Goal: Task Accomplishment & Management: Use online tool/utility

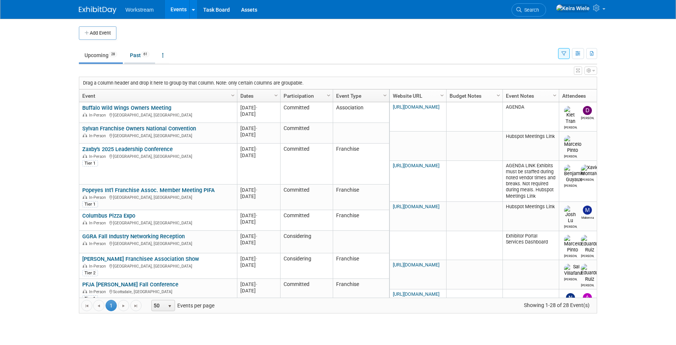
click at [140, 57] on link "Past 61" at bounding box center [139, 55] width 31 height 14
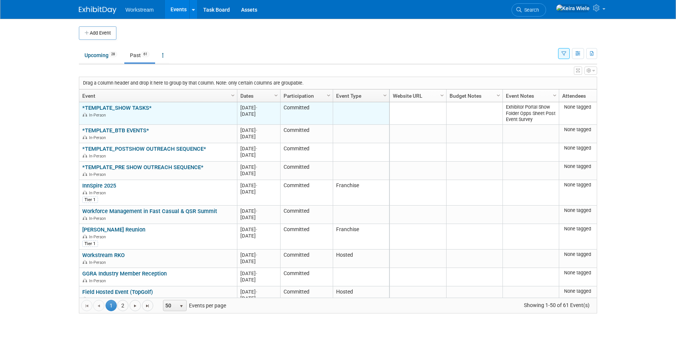
click at [136, 111] on div "In-Person" at bounding box center [157, 114] width 151 height 6
click at [136, 107] on link "*TEMPLATE_SHOW TASKS*" at bounding box center [116, 107] width 69 height 7
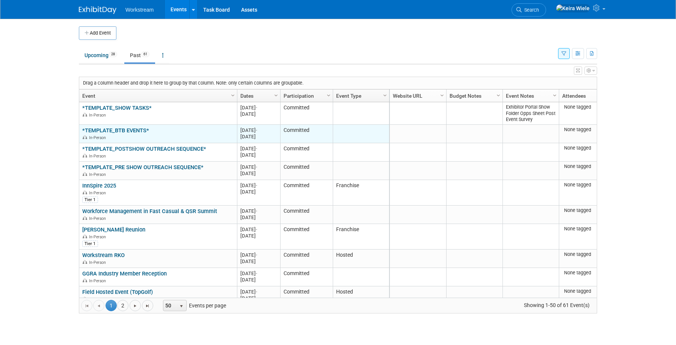
click at [132, 129] on link "*TEMPLATE_BTB EVENTS*" at bounding box center [115, 130] width 67 height 7
click at [133, 130] on link "*TEMPLATE_BTB EVENTS*" at bounding box center [115, 130] width 67 height 7
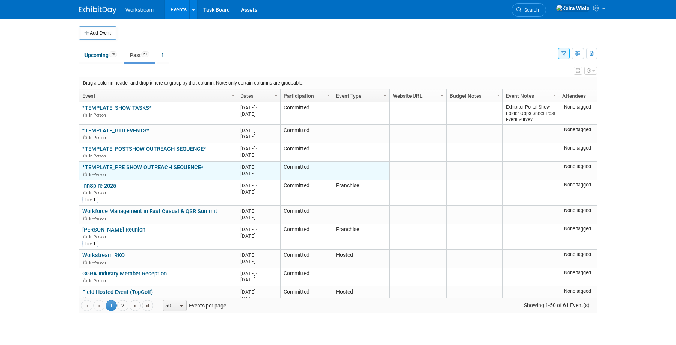
click at [178, 163] on td "*TEMPLATE_PRE SHOW OUTREACH SEQUENCE* *TEMPLATE_PRE SHOW OUTREACH SEQUENCE* In-…" at bounding box center [158, 170] width 158 height 18
click at [175, 167] on link "*TEMPLATE_PRE SHOW OUTREACH SEQUENCE*" at bounding box center [142, 167] width 121 height 7
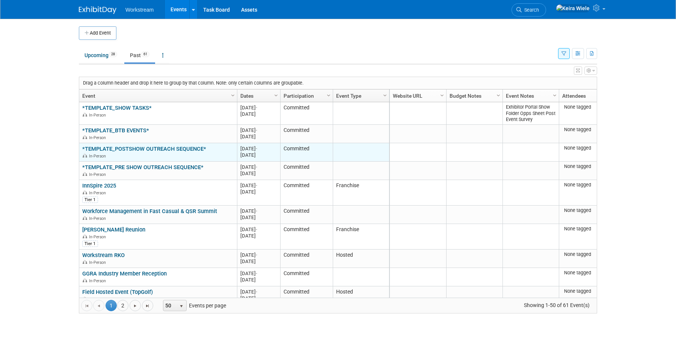
click at [141, 153] on div "In-Person" at bounding box center [157, 155] width 151 height 6
click at [143, 150] on link "*TEMPLATE_POSTSHOW OUTREACH SEQUENCE*" at bounding box center [144, 148] width 124 height 7
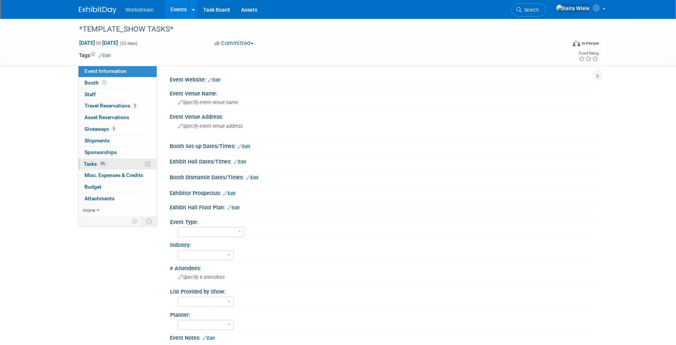
click at [117, 165] on link "0% Tasks 0%" at bounding box center [117, 163] width 78 height 11
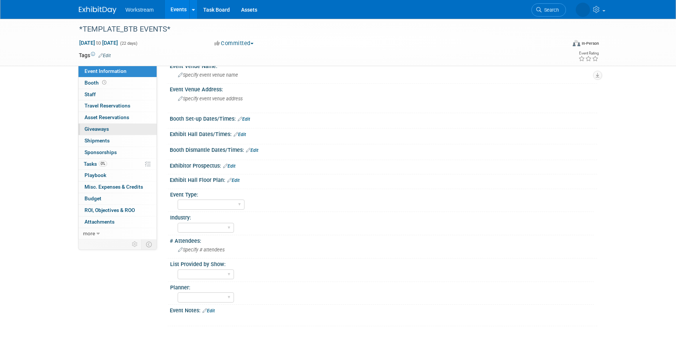
scroll to position [32, 0]
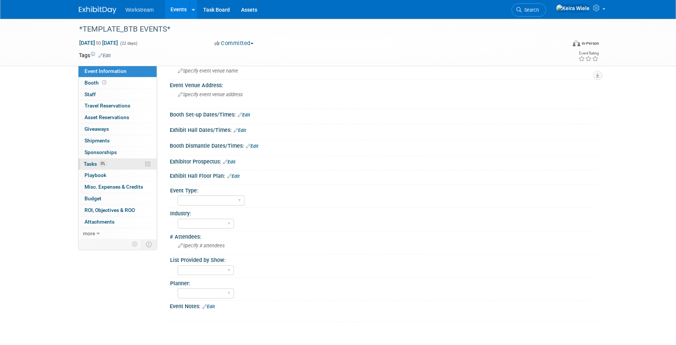
click at [119, 161] on link "0% Tasks 0%" at bounding box center [117, 163] width 78 height 11
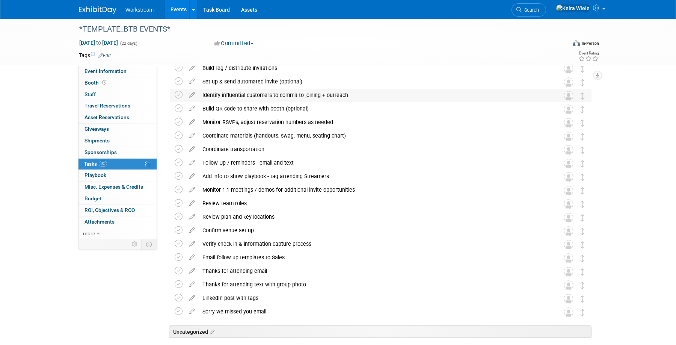
scroll to position [100, 0]
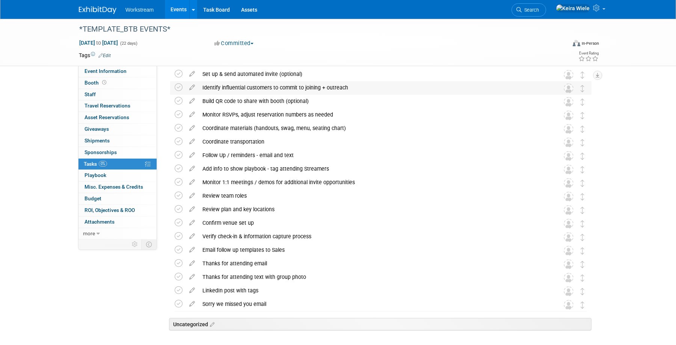
click at [326, 87] on div "Identify influential customers to commit to joining + outreach" at bounding box center [374, 87] width 350 height 13
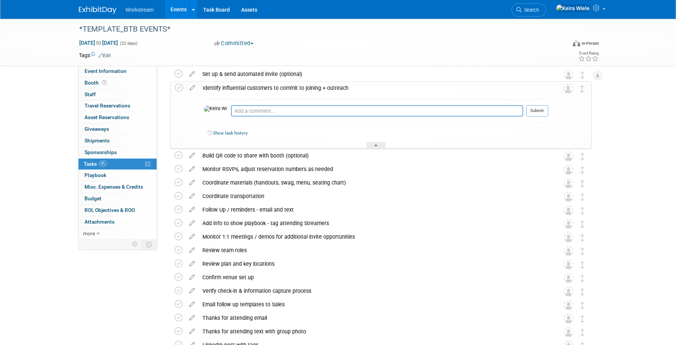
copy div "Identify influential customers to commit to joining + outreach"
click at [616, 138] on div "*TEMPLATE_BTB EVENTS* Dec 2, 2024 to Dec 23, 2024 (22 days) Dec 2, 2024 to Dec …" at bounding box center [338, 177] width 676 height 516
click at [534, 155] on div "Build QR code to share with booth (optional)" at bounding box center [374, 155] width 350 height 13
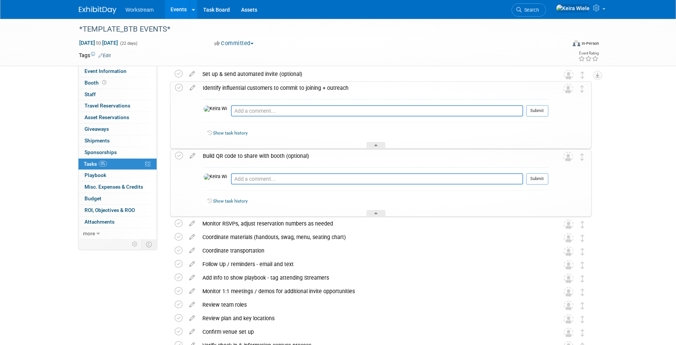
click at [413, 86] on div "Identify influential customers to commit to joining + outreach" at bounding box center [373, 87] width 349 height 13
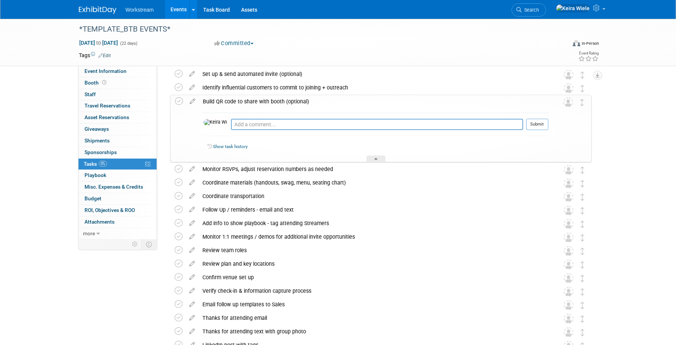
click at [408, 108] on div "Pro tip: Press Ctrl-Enter to submit comment. Submit Show task history" at bounding box center [373, 135] width 349 height 54
click at [416, 102] on div "Build QR code to share with booth (optional)" at bounding box center [373, 101] width 349 height 13
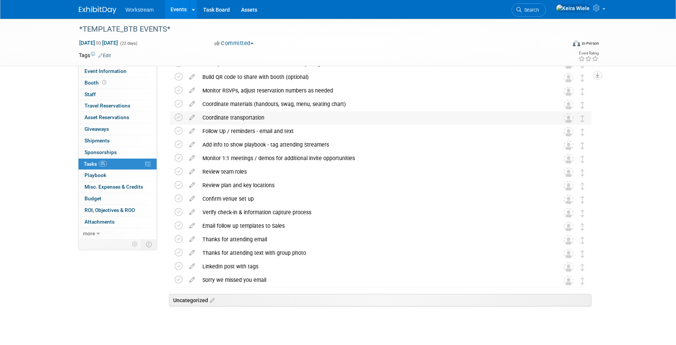
scroll to position [135, 0]
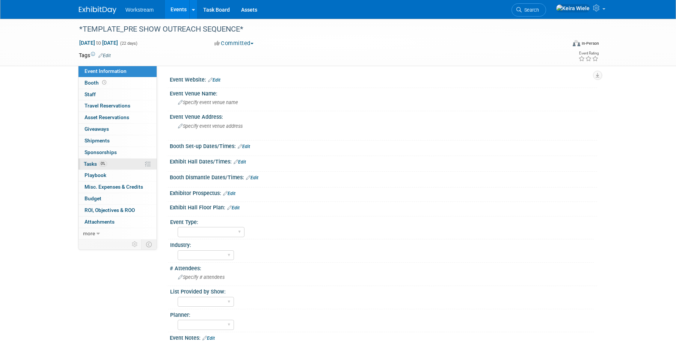
click at [111, 163] on link "0% Tasks 0%" at bounding box center [117, 163] width 78 height 11
click at [118, 165] on link "0% Tasks 0%" at bounding box center [117, 163] width 78 height 11
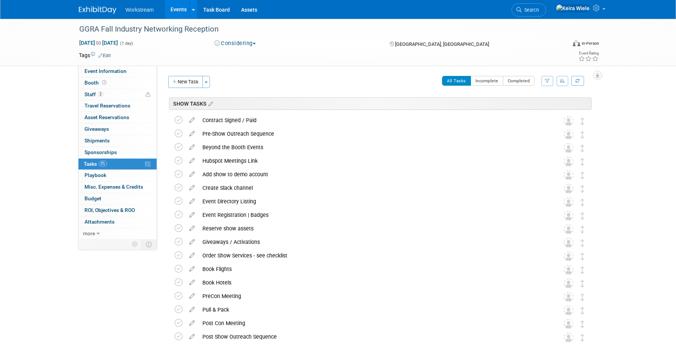
click at [592, 77] on div "Event Website: Edit https://ggra.org/events/fall-industry-networking-reception/…" at bounding box center [377, 152] width 440 height 173
click at [595, 76] on icon "button" at bounding box center [597, 75] width 4 height 5
click at [545, 108] on link "Export tab to Spreadsheet (.csv)" at bounding box center [551, 108] width 87 height 11
click at [179, 15] on link "Events" at bounding box center [178, 9] width 27 height 19
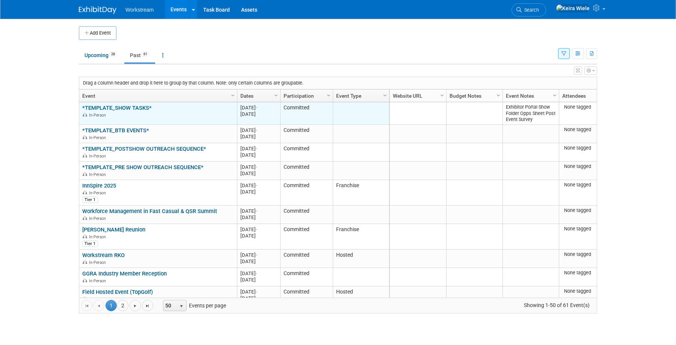
click at [117, 107] on link "*TEMPLATE_SHOW TASKS*" at bounding box center [116, 107] width 69 height 7
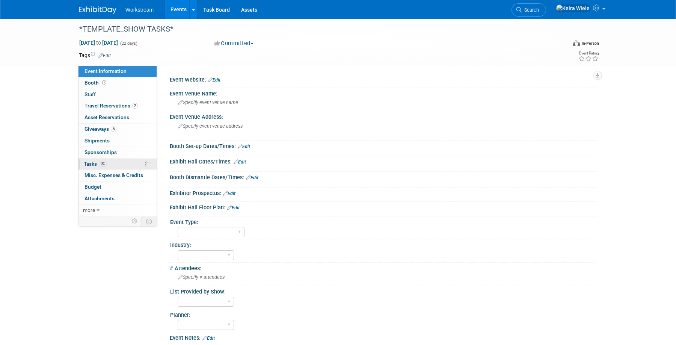
click at [116, 166] on link "0% Tasks 0%" at bounding box center [117, 163] width 78 height 11
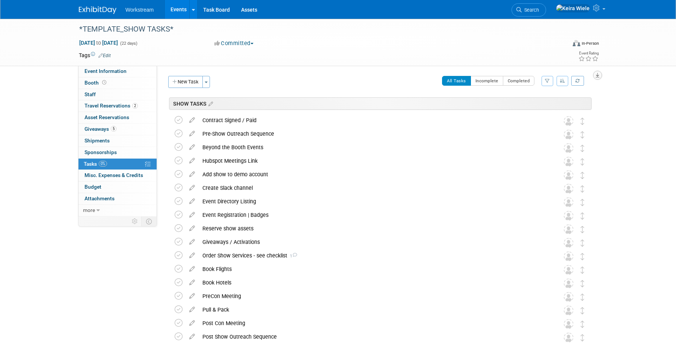
click at [596, 74] on icon "button" at bounding box center [597, 75] width 4 height 5
click at [519, 108] on link "Export tab to Spreadsheet (.csv)" at bounding box center [551, 108] width 87 height 11
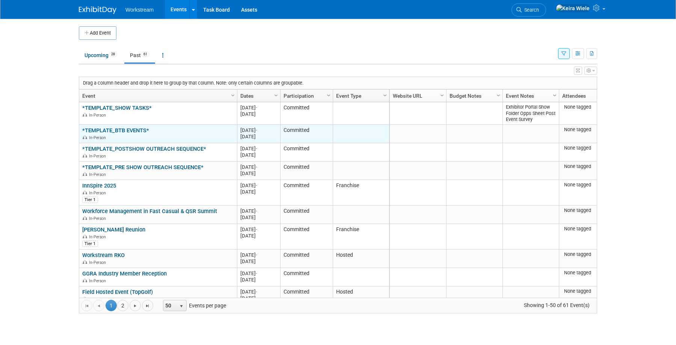
click at [135, 129] on link "*TEMPLATE_BTB EVENTS*" at bounding box center [115, 130] width 67 height 7
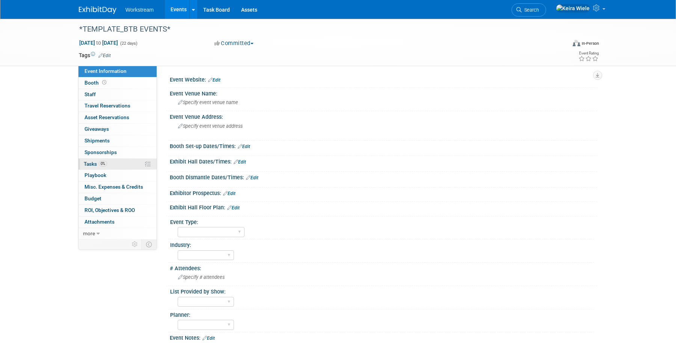
click at [122, 159] on link "0% Tasks 0%" at bounding box center [117, 163] width 78 height 11
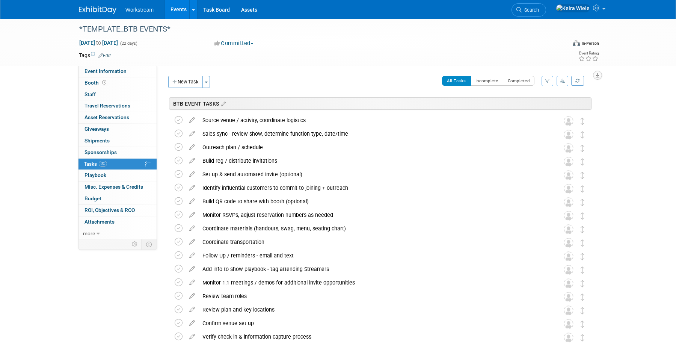
click at [599, 77] on button "button" at bounding box center [597, 75] width 9 height 9
click at [530, 110] on link "Export tab to Spreadsheet (.csv)" at bounding box center [551, 108] width 87 height 11
